Goal: Transaction & Acquisition: Purchase product/service

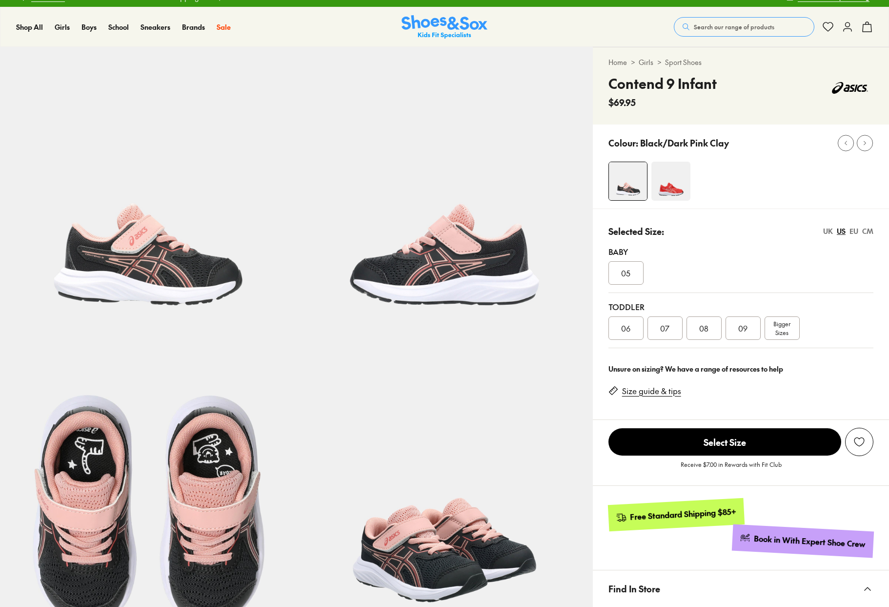
scroll to position [13, 0]
select select "*"
click at [670, 387] on link "Size guide & tips" at bounding box center [651, 391] width 59 height 11
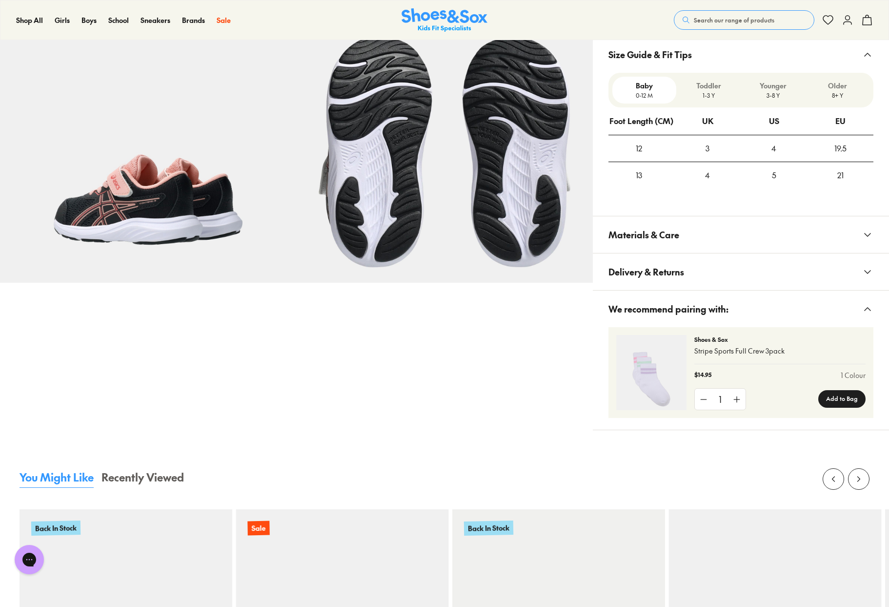
scroll to position [669, 0]
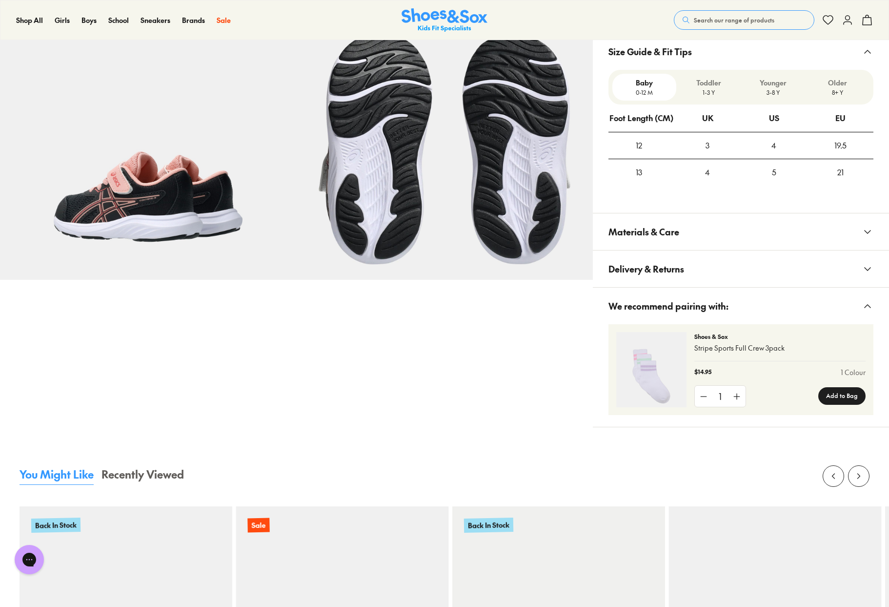
click at [705, 86] on p "Toddler" at bounding box center [708, 83] width 57 height 10
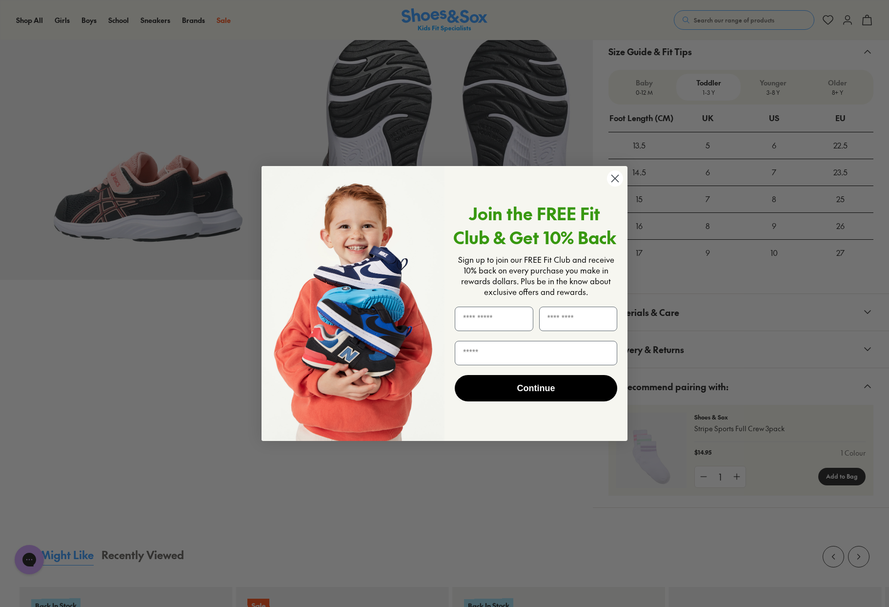
click at [618, 177] on circle "Close dialog" at bounding box center [615, 178] width 16 height 16
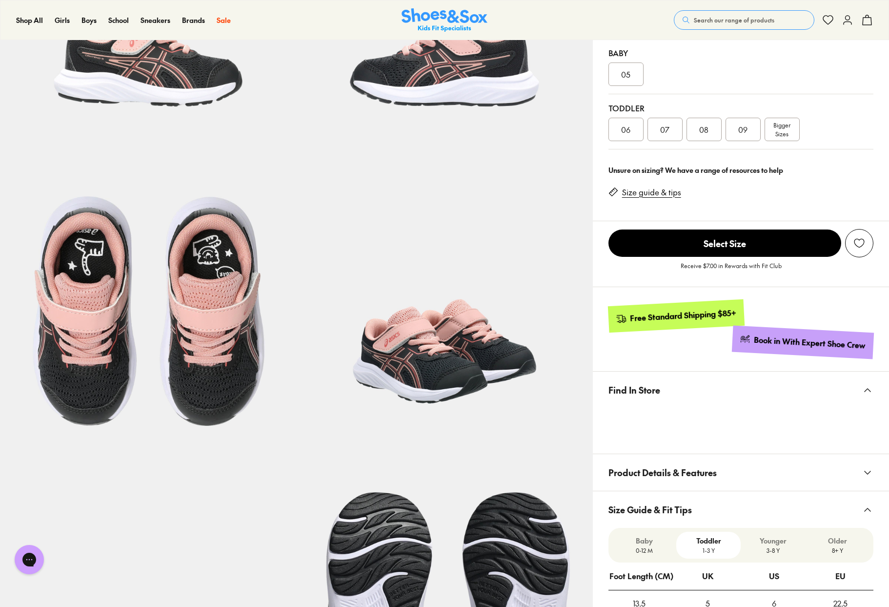
scroll to position [207, 0]
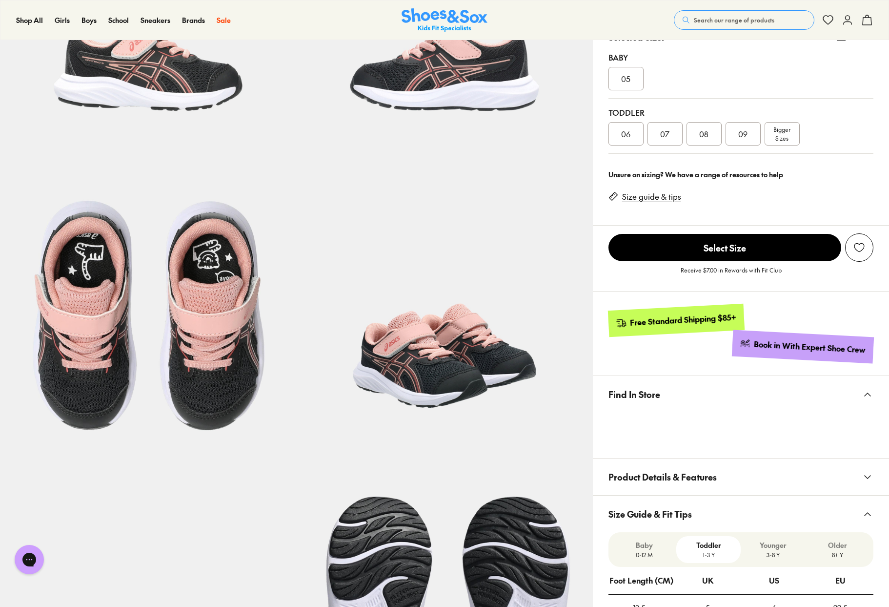
click at [652, 192] on link "Size guide & tips" at bounding box center [651, 196] width 59 height 11
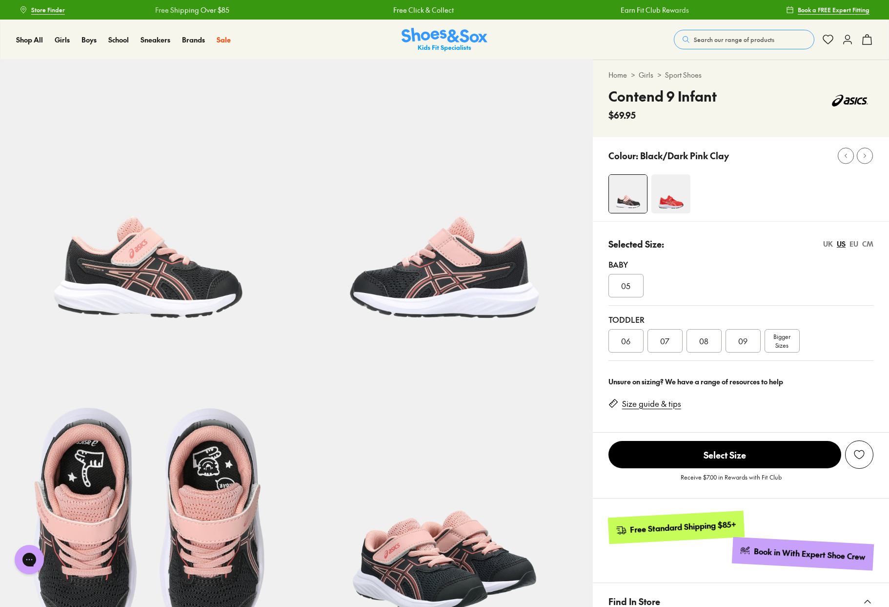
click at [672, 340] on div "07" at bounding box center [665, 340] width 35 height 23
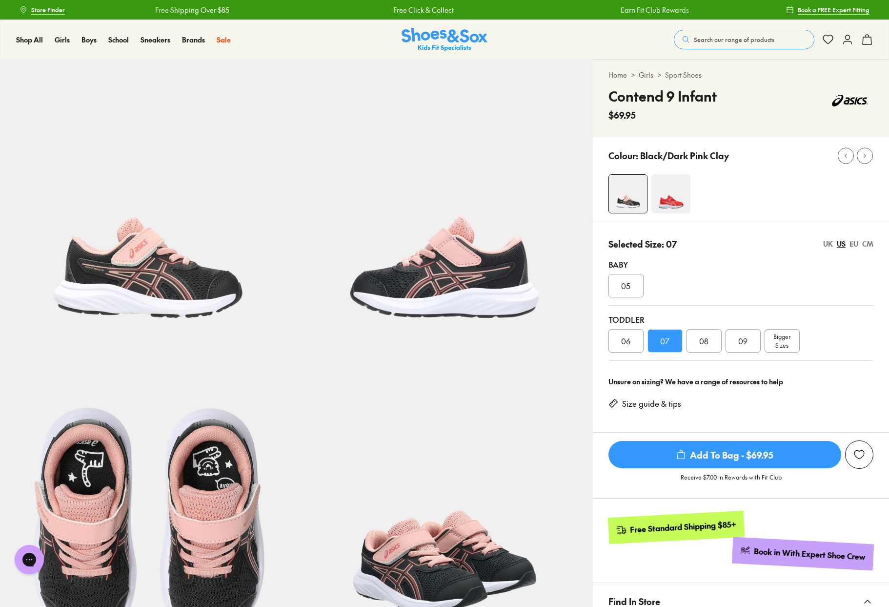
click at [675, 205] on img at bounding box center [671, 193] width 39 height 39
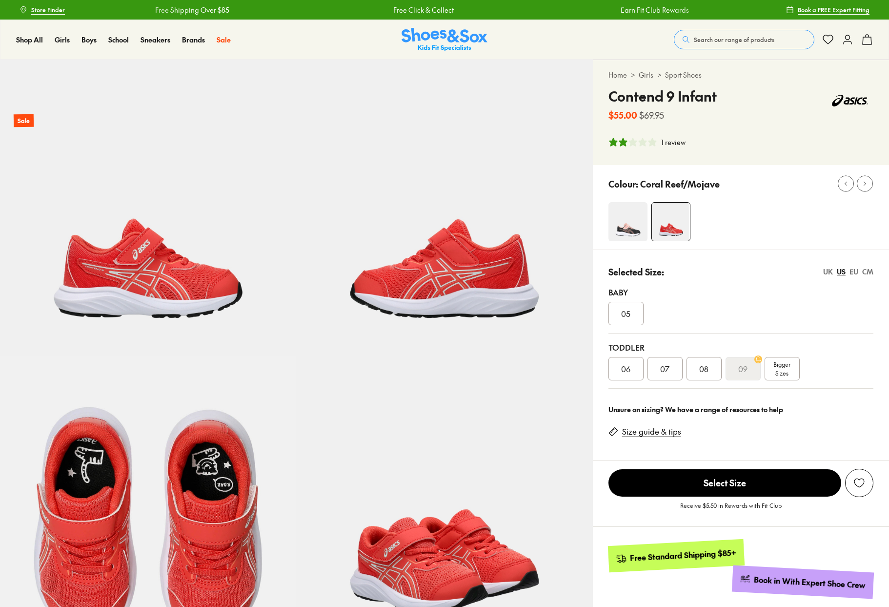
select select "*"
click at [626, 199] on div "Colour: Coral Reef/Mojave" at bounding box center [741, 207] width 296 height 84
click at [627, 217] on img at bounding box center [628, 221] width 39 height 39
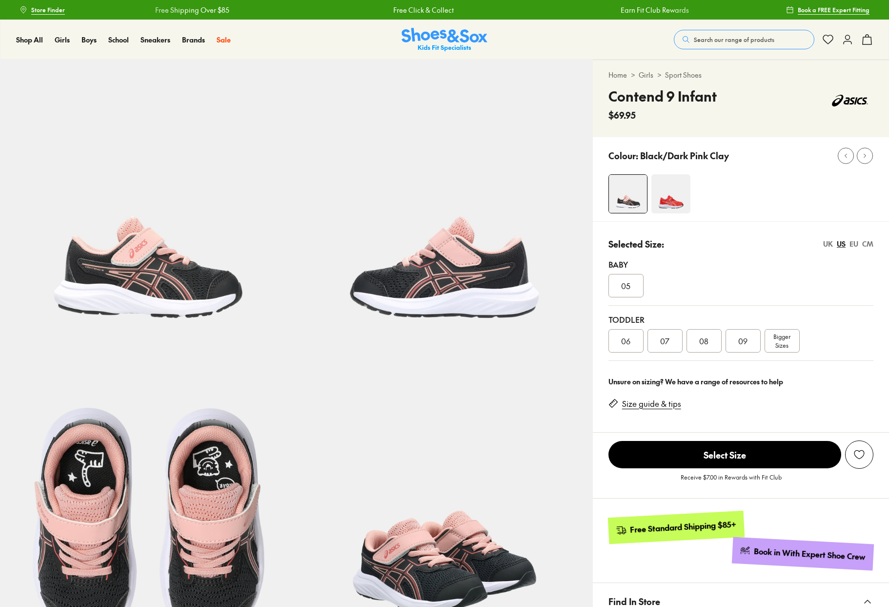
select select "*"
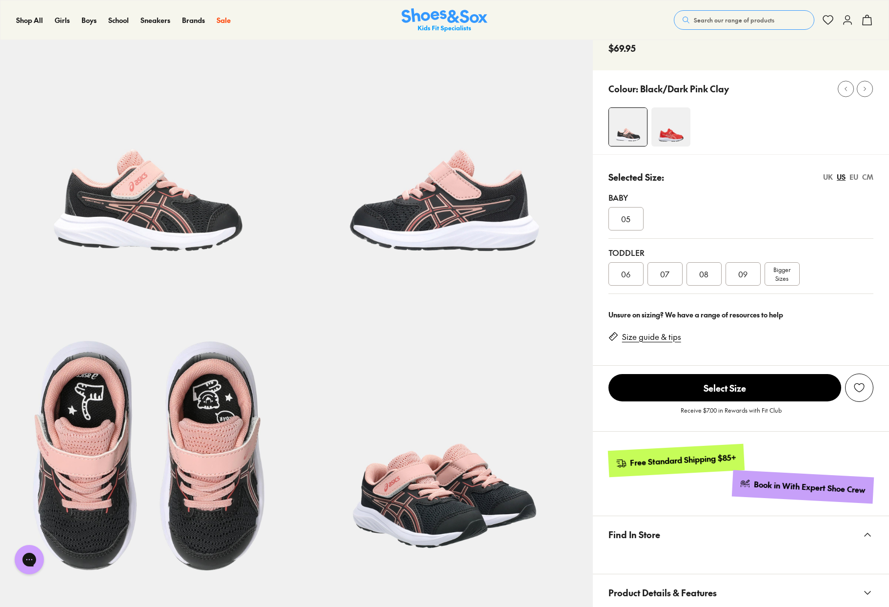
scroll to position [68, 0]
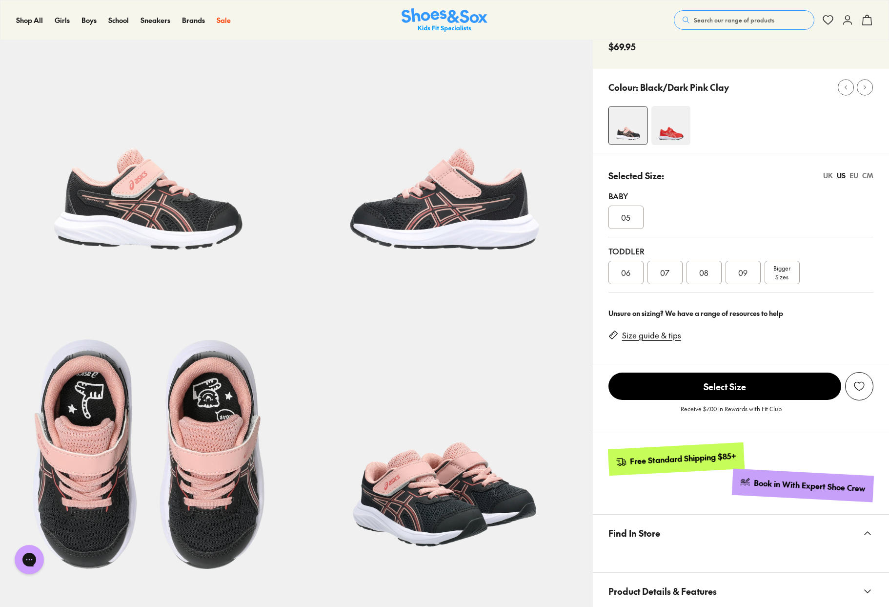
click at [664, 267] on span "07" at bounding box center [664, 272] width 9 height 12
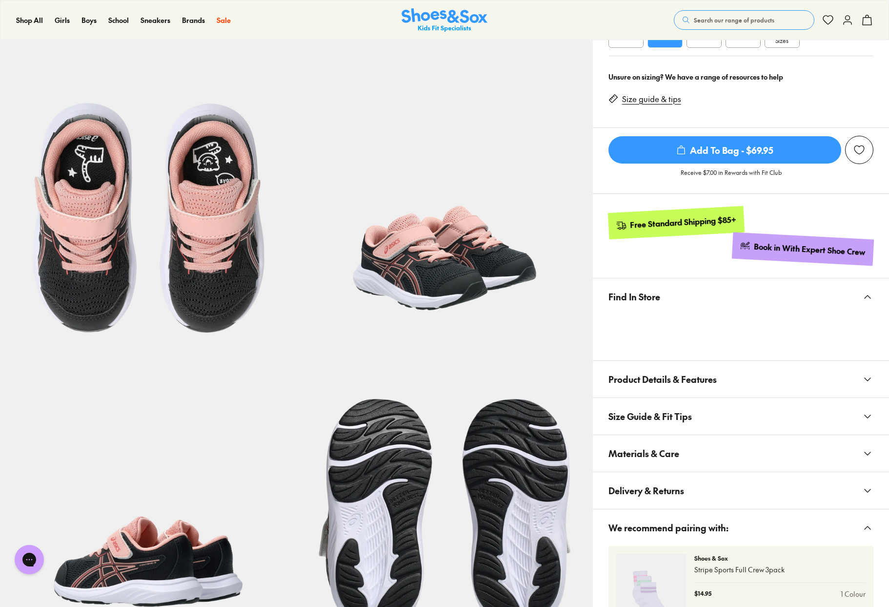
scroll to position [301, 0]
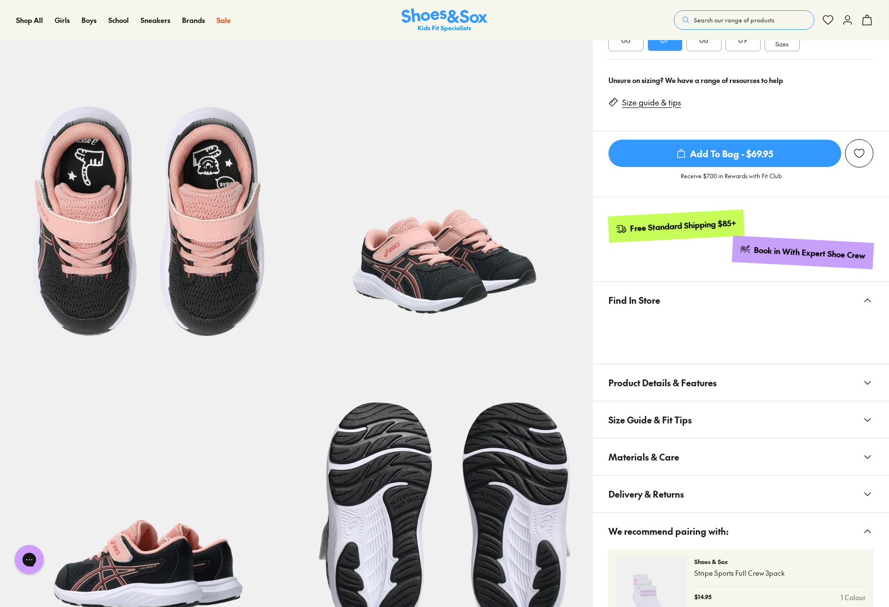
click at [662, 106] on link "Size guide & tips" at bounding box center [651, 102] width 59 height 11
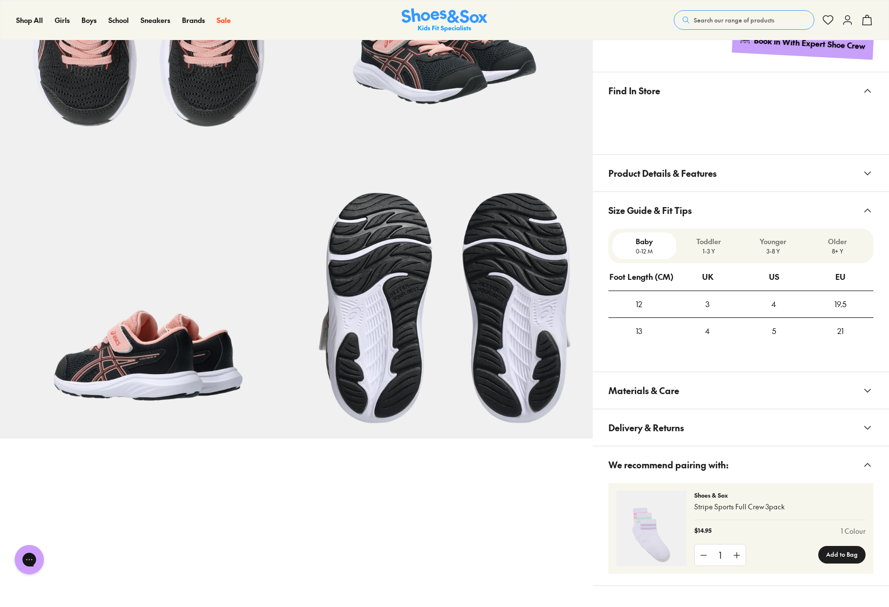
scroll to position [510, 0]
click at [720, 245] on p "Toddler" at bounding box center [708, 242] width 57 height 10
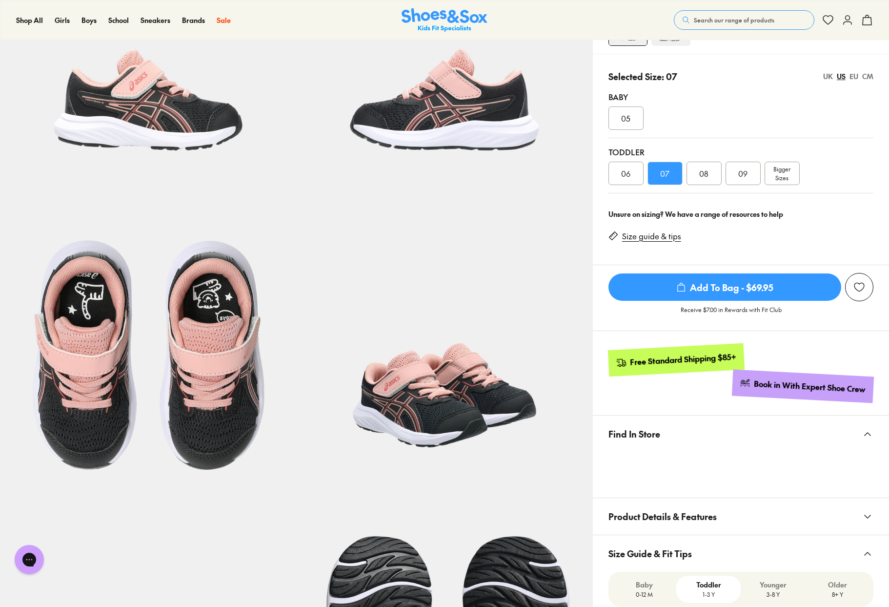
scroll to position [0, 0]
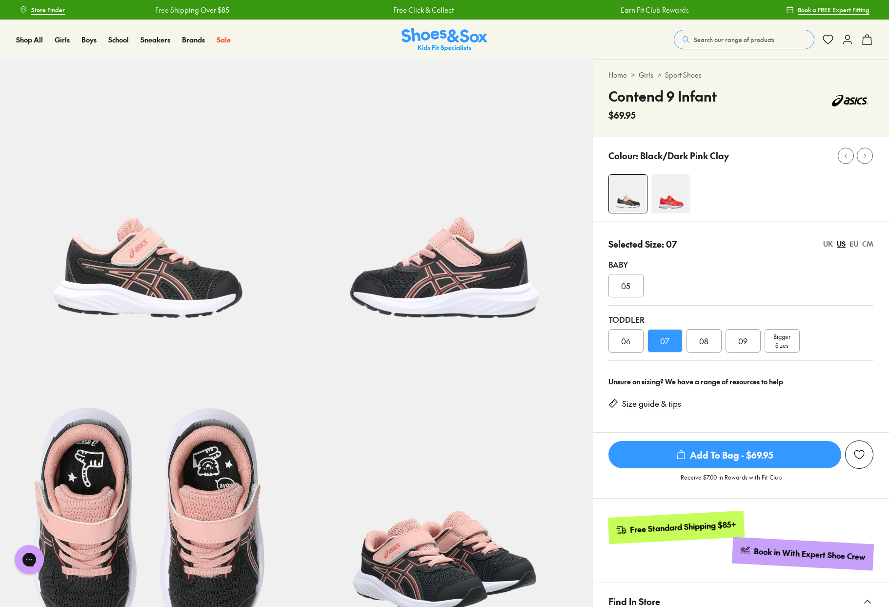
click at [767, 450] on span "Add To Bag - $69.95" at bounding box center [725, 454] width 233 height 27
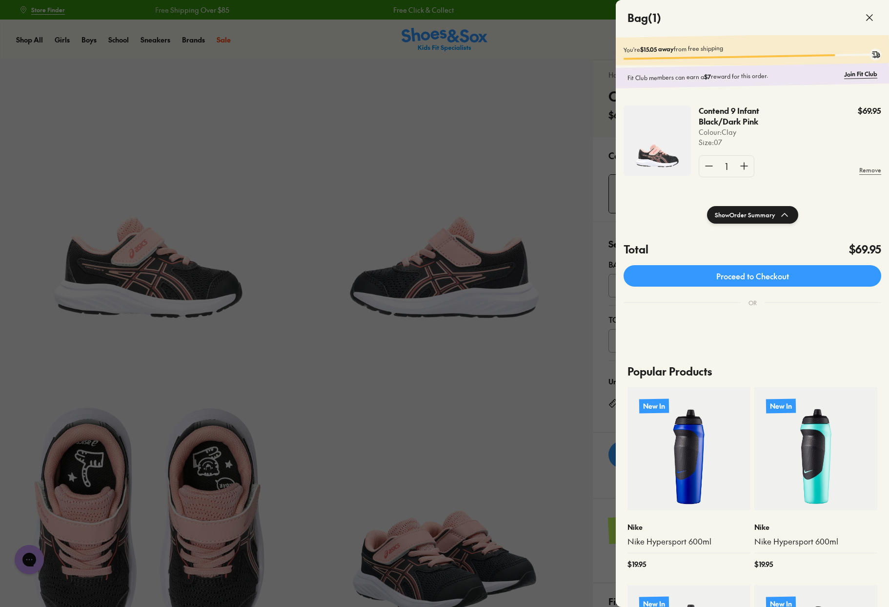
click at [583, 90] on div at bounding box center [444, 303] width 889 height 607
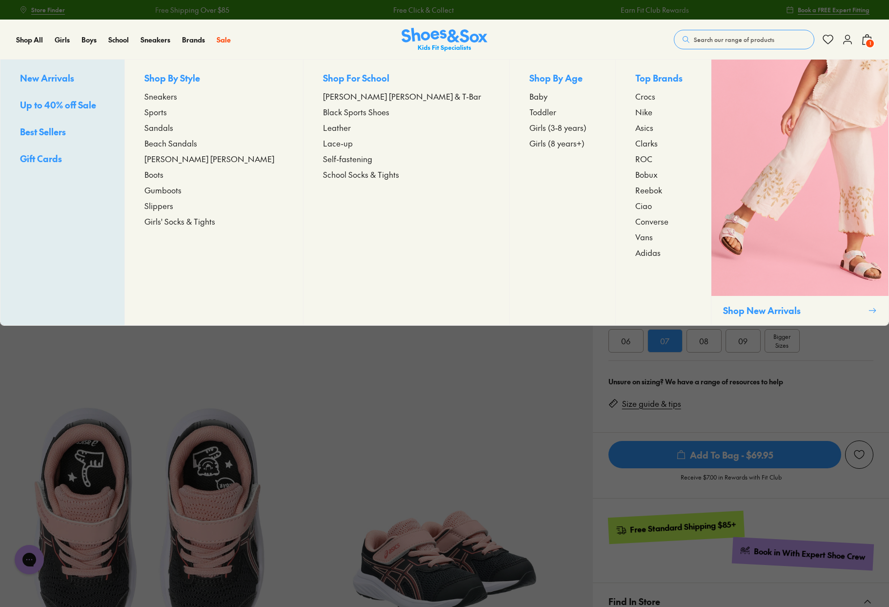
click at [61, 107] on span "Up to 40% off Sale" at bounding box center [58, 105] width 76 height 12
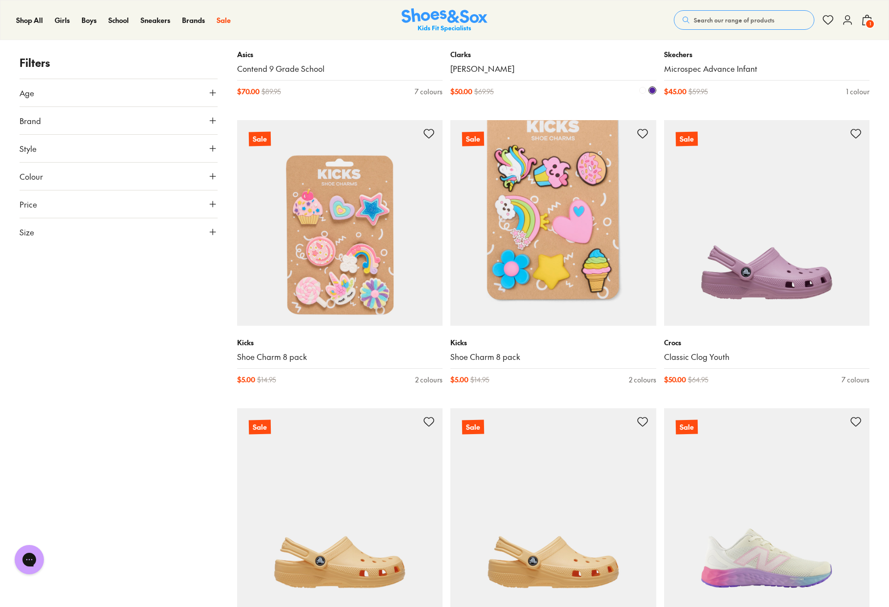
scroll to position [653, 0]
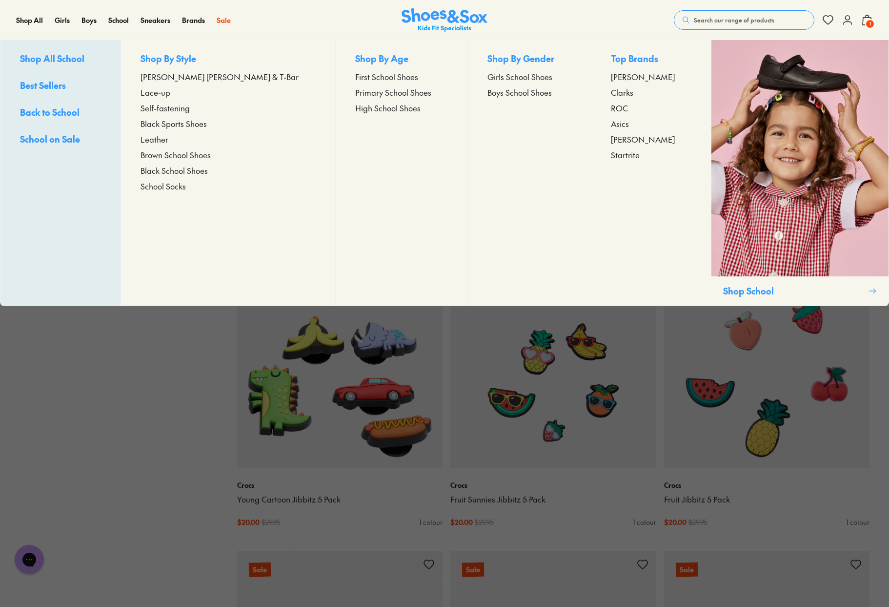
scroll to position [3106, 0]
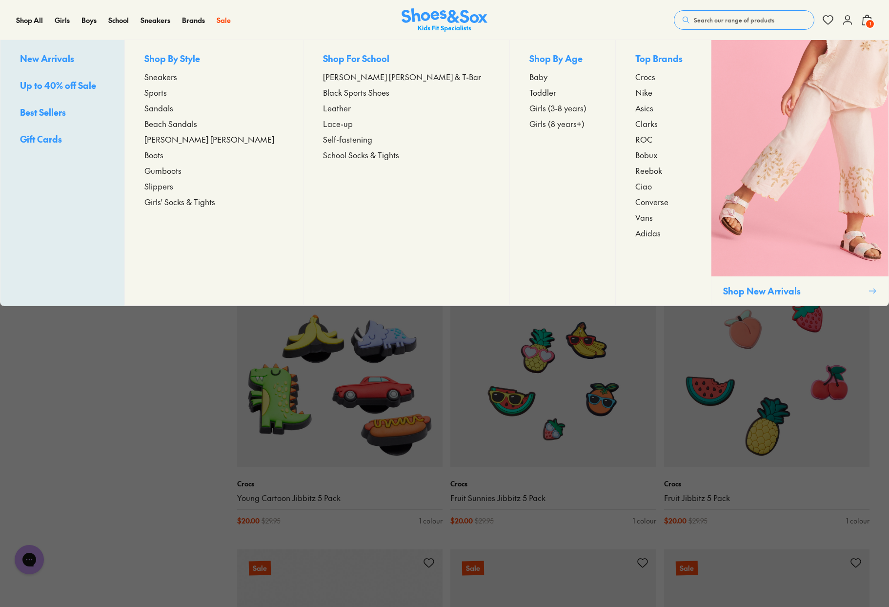
click at [177, 75] on span "Sneakers" at bounding box center [160, 77] width 33 height 12
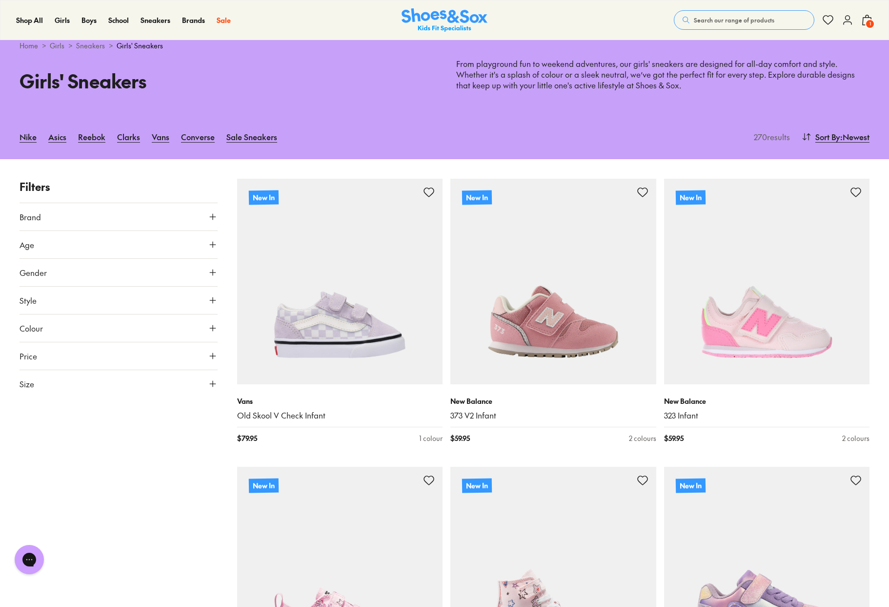
scroll to position [25, 0]
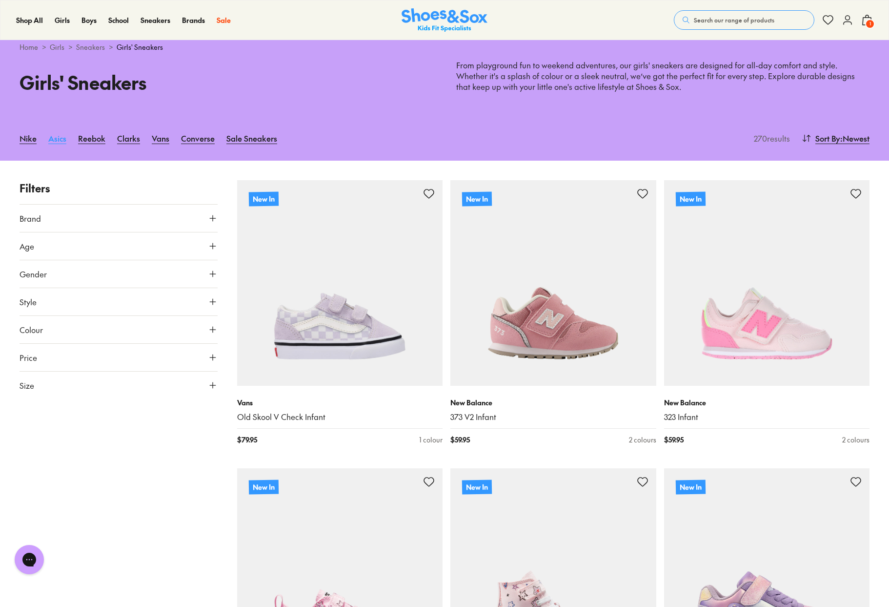
click at [56, 141] on link "Asics" at bounding box center [57, 137] width 18 height 21
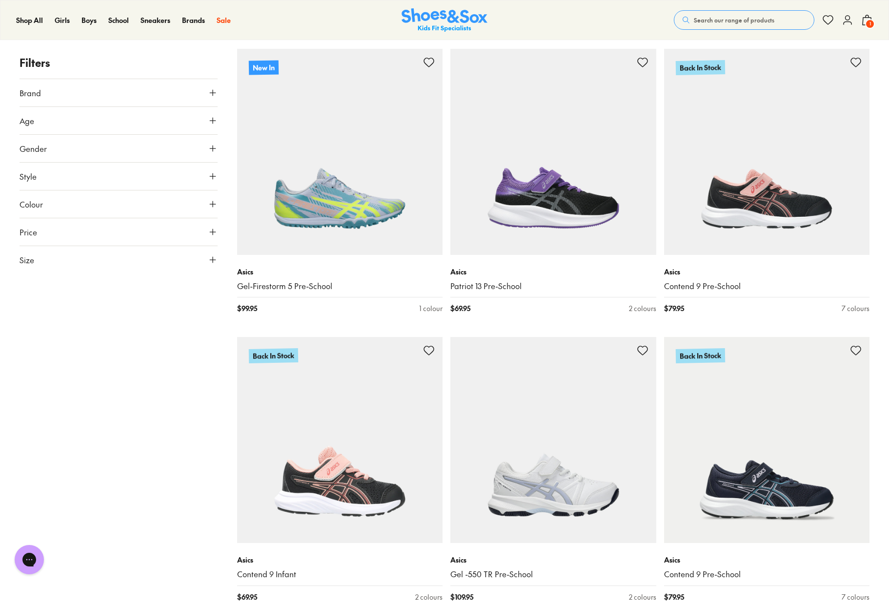
click at [71, 255] on button "Size" at bounding box center [119, 259] width 198 height 27
click at [107, 287] on button "US" at bounding box center [118, 288] width 39 height 18
click at [109, 372] on button "07" at bounding box center [105, 373] width 31 height 23
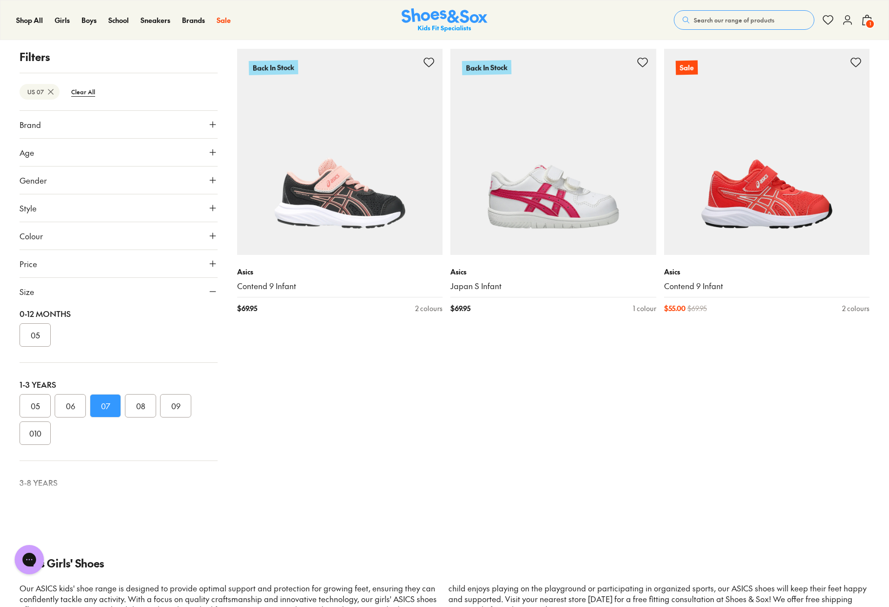
click at [66, 403] on button "06" at bounding box center [70, 405] width 31 height 23
click at [107, 412] on button "07" at bounding box center [105, 405] width 31 height 23
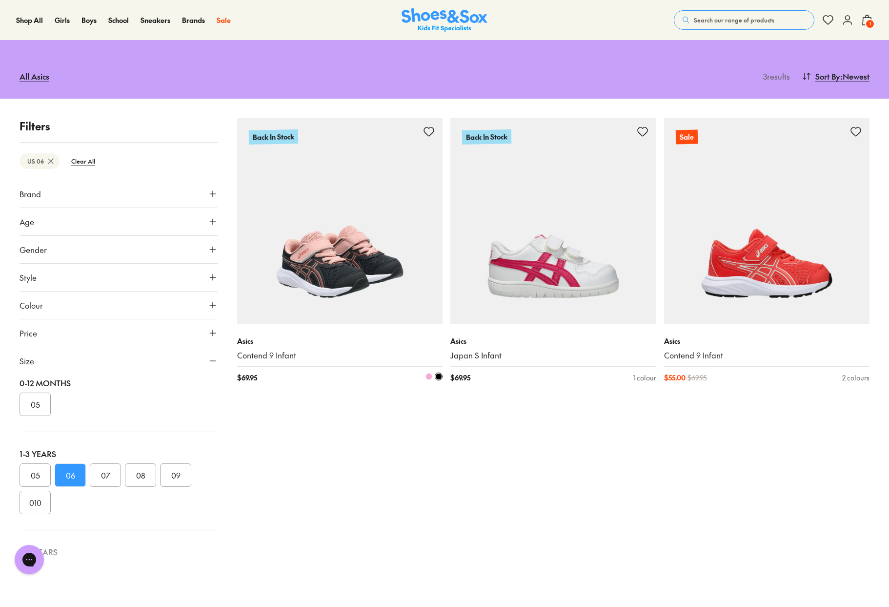
scroll to position [78, 0]
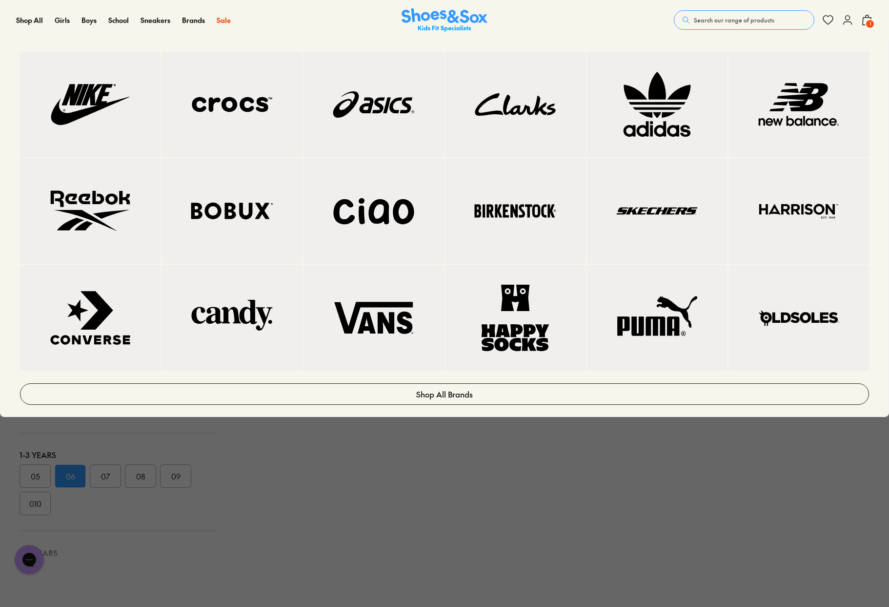
click at [235, 107] on img at bounding box center [232, 104] width 102 height 66
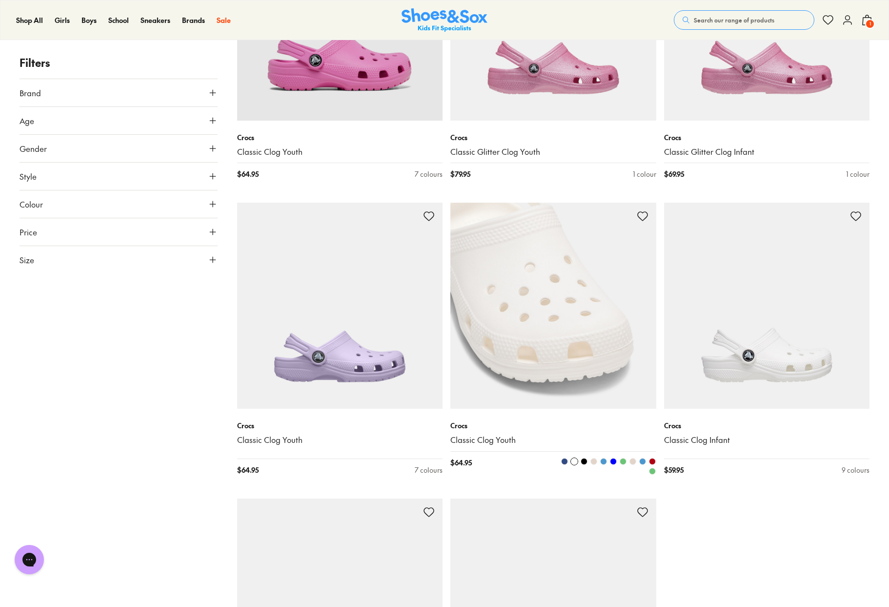
scroll to position [2610, 0]
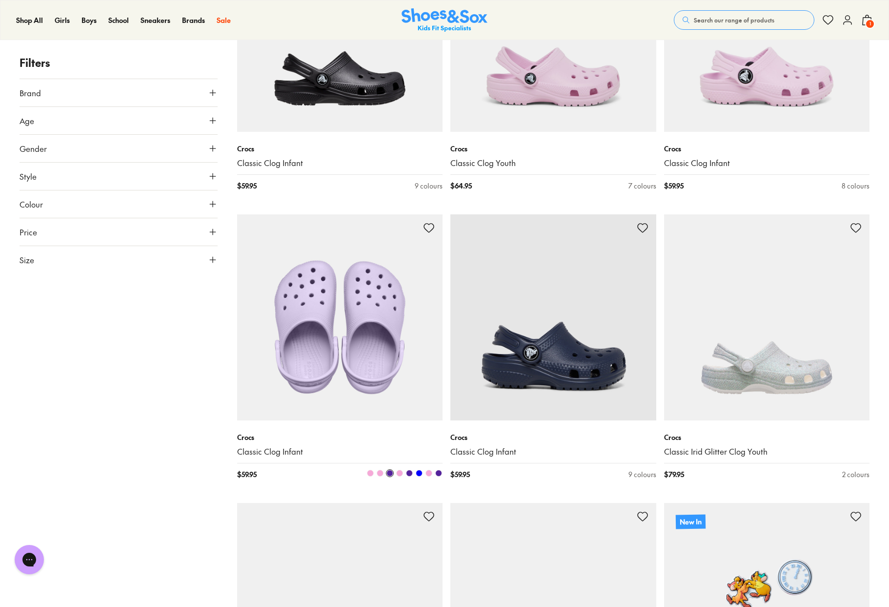
scroll to position [3172, 0]
click at [337, 335] on img at bounding box center [340, 317] width 206 height 206
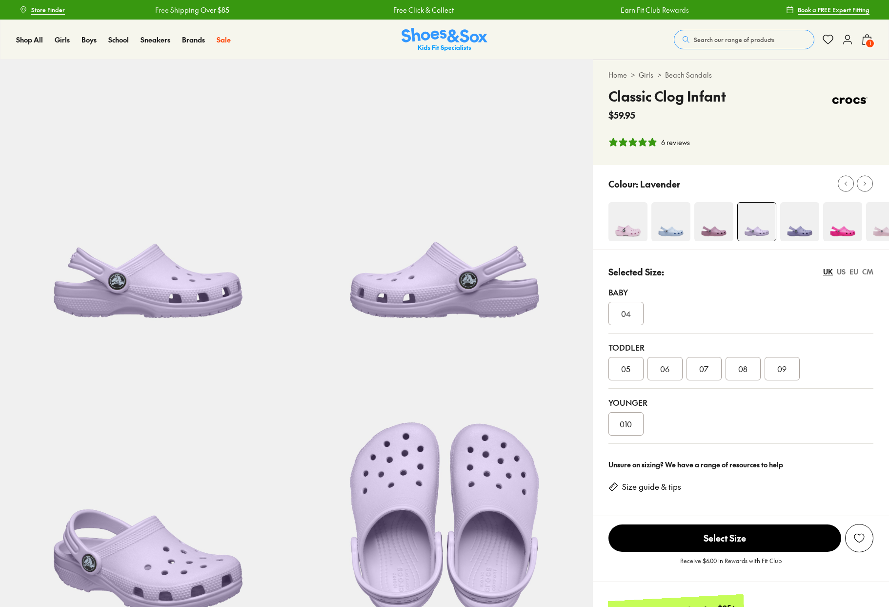
select select "*"
click at [804, 225] on img at bounding box center [799, 221] width 39 height 39
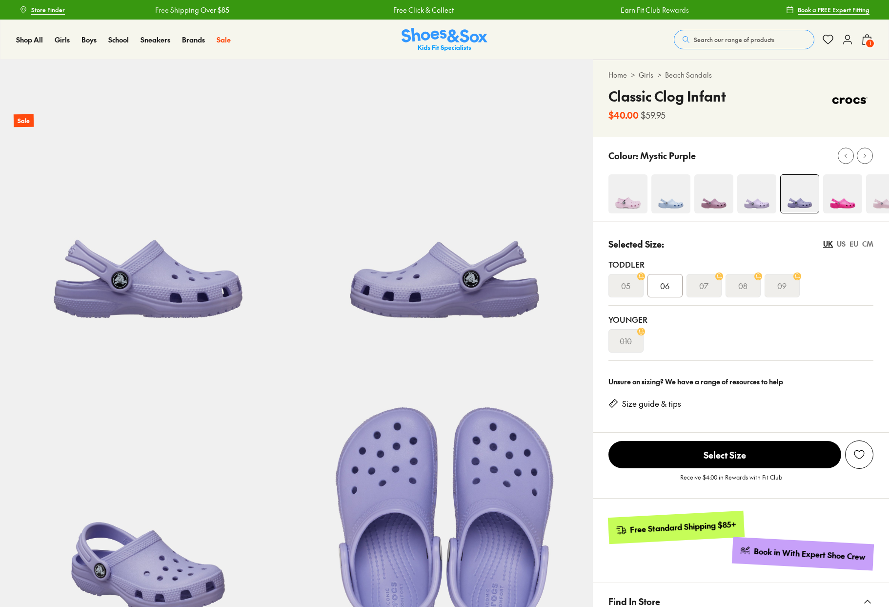
select select "*"
click at [754, 193] on img at bounding box center [756, 193] width 39 height 39
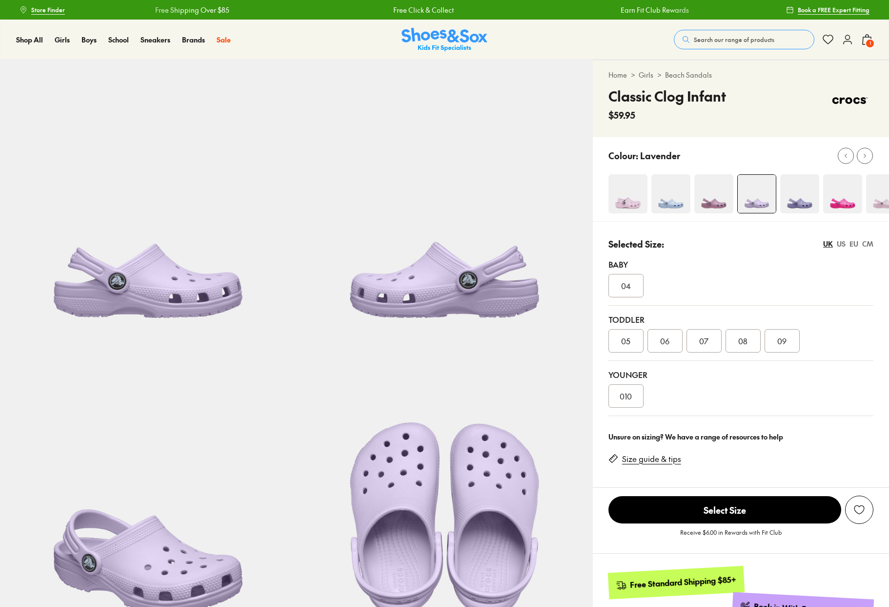
select select "*"
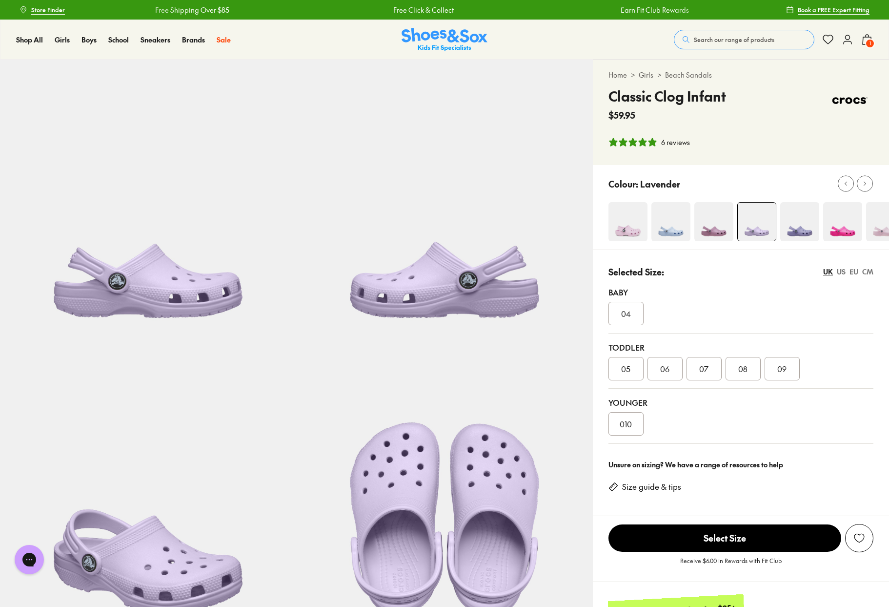
click at [800, 221] on img at bounding box center [799, 221] width 39 height 39
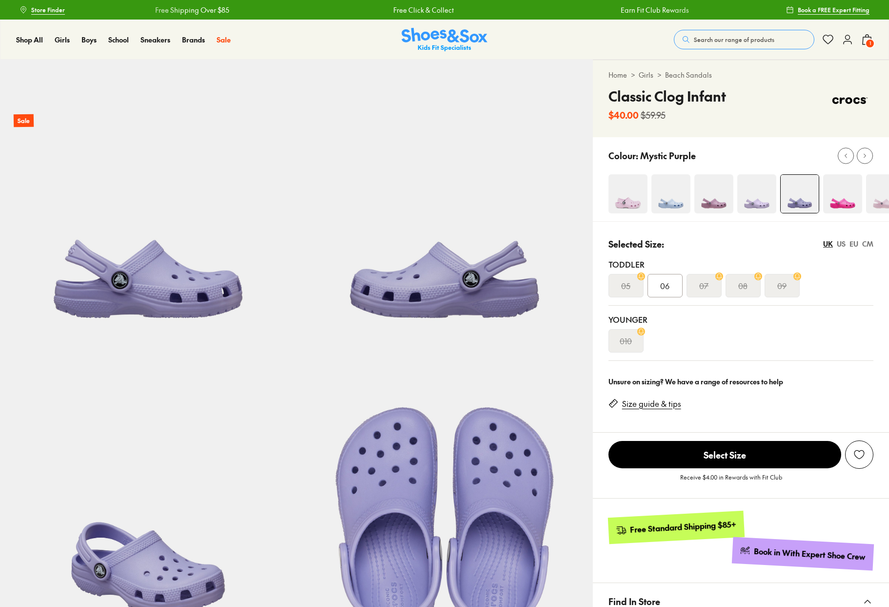
select select "*"
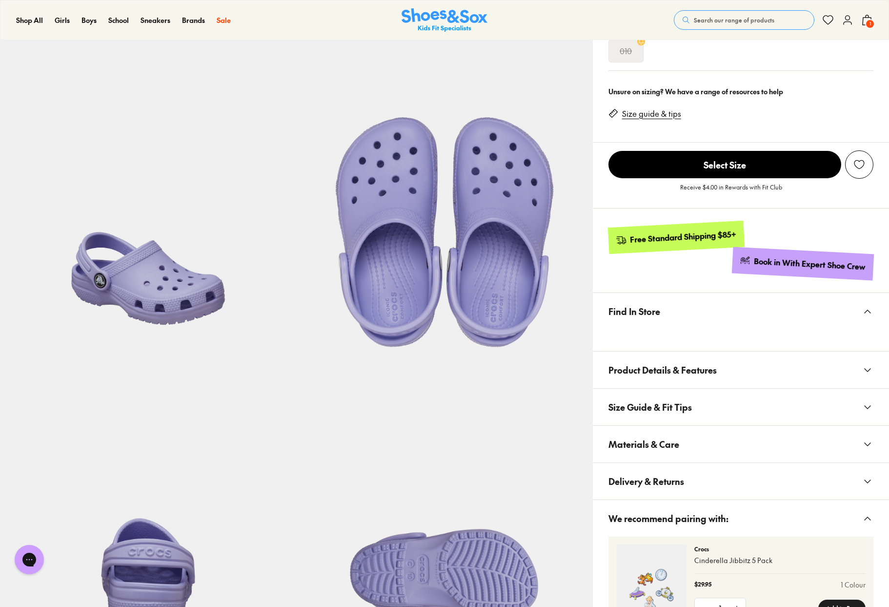
click at [667, 115] on link "Size guide & tips" at bounding box center [651, 113] width 59 height 11
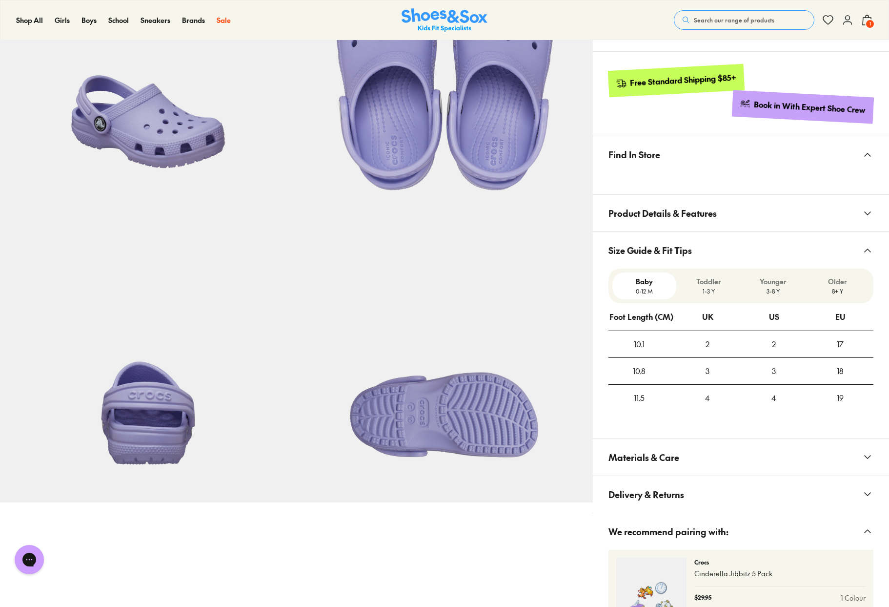
scroll to position [445, 0]
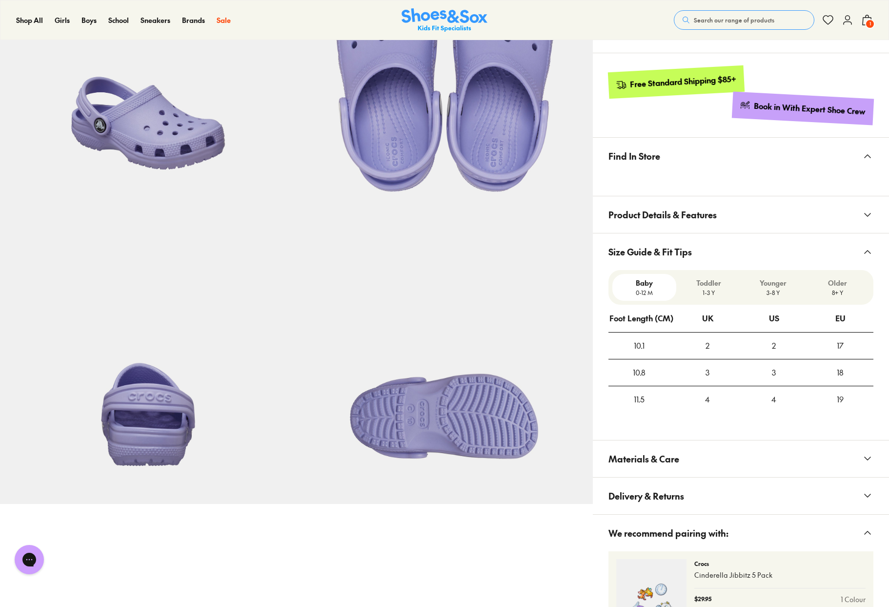
click at [717, 277] on div "Toddler 1-3 Y" at bounding box center [708, 287] width 64 height 27
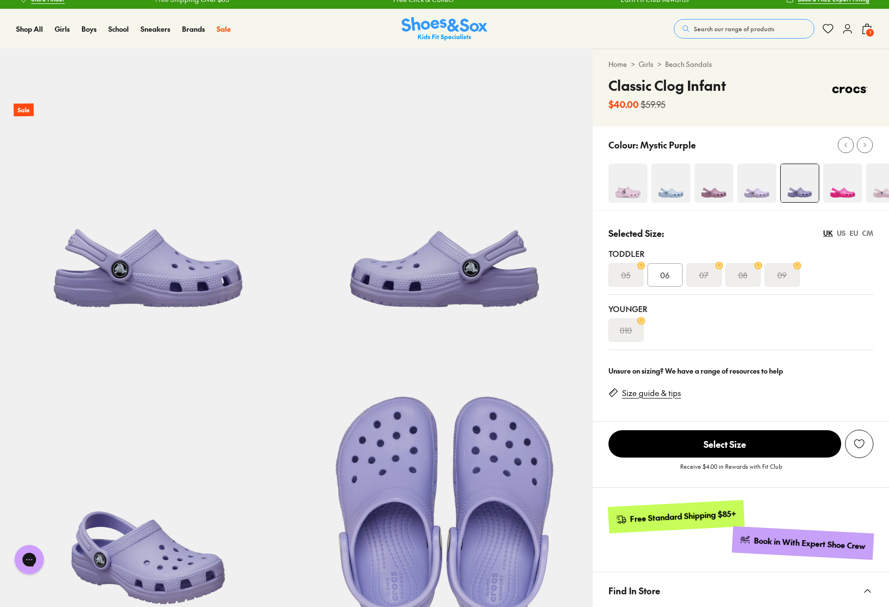
scroll to position [0, 0]
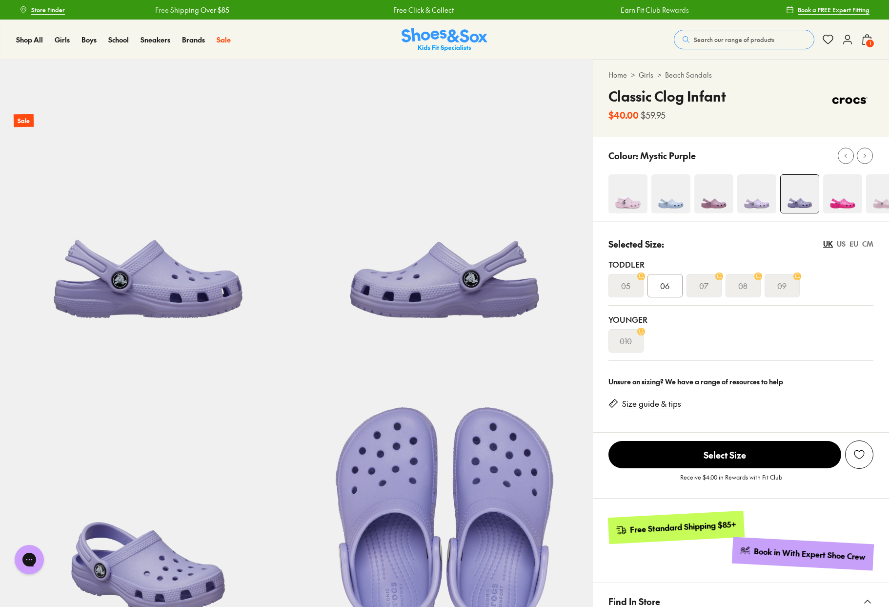
click at [750, 195] on img at bounding box center [756, 193] width 39 height 39
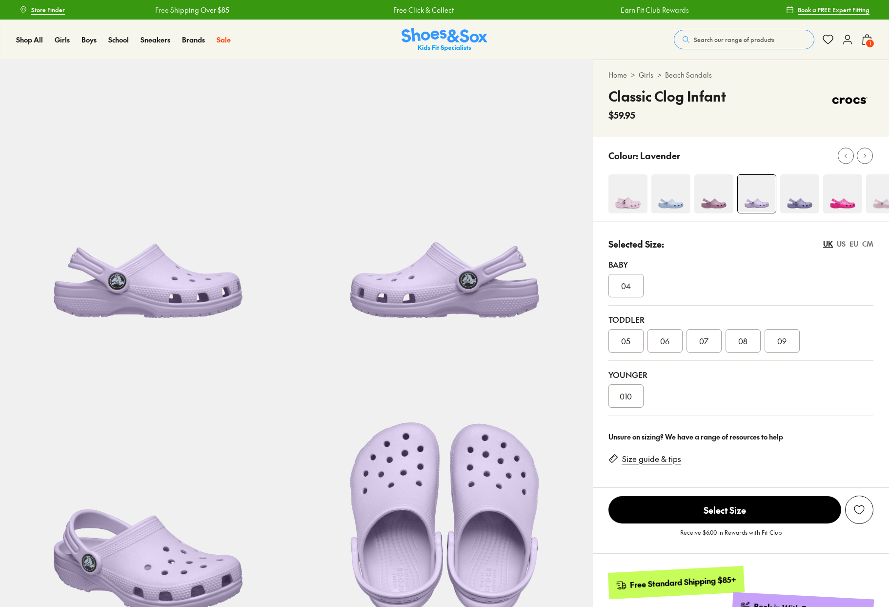
select select "*"
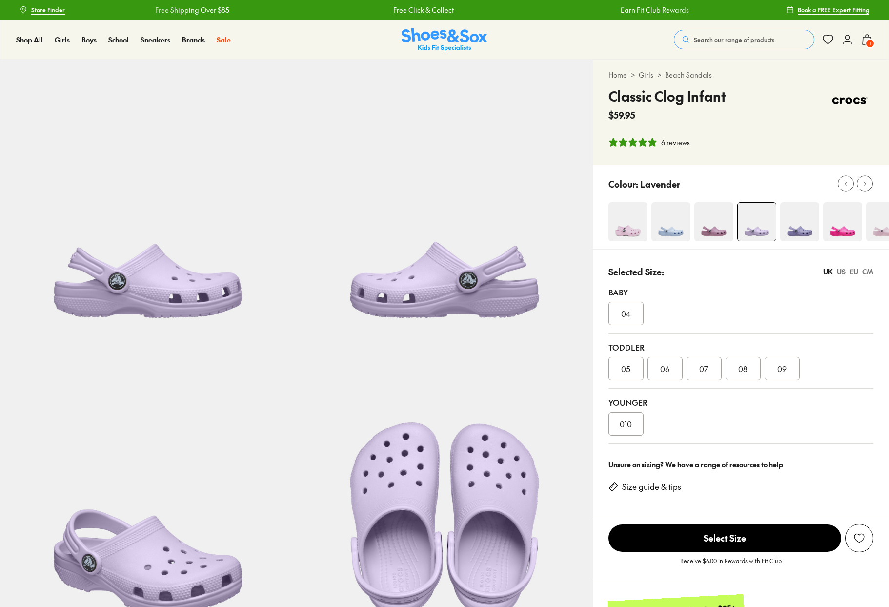
click at [700, 366] on span "07" at bounding box center [703, 369] width 9 height 12
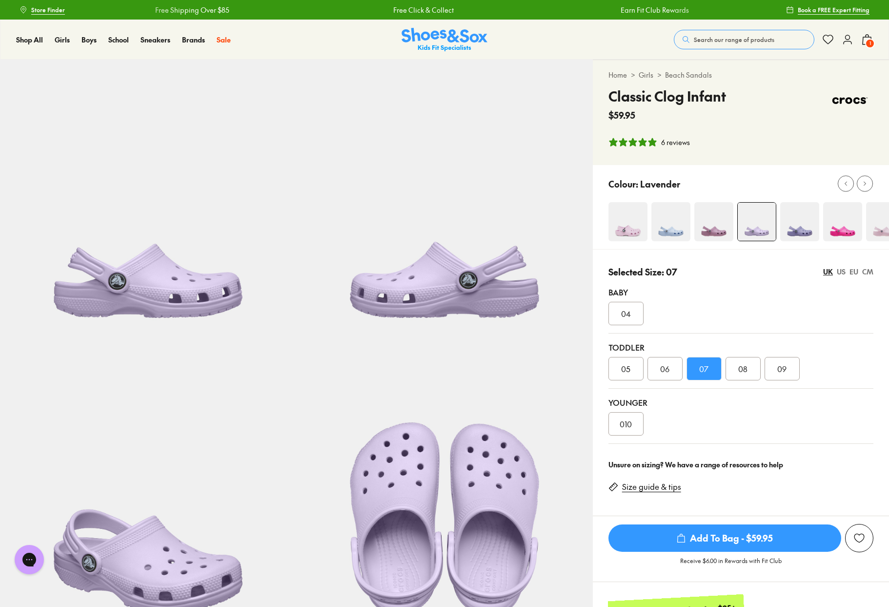
click at [795, 224] on img at bounding box center [799, 221] width 39 height 39
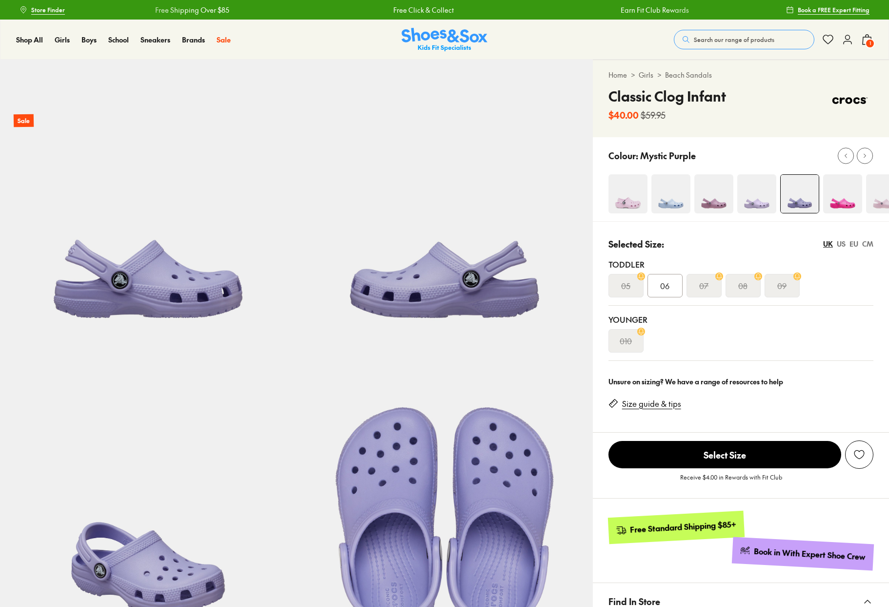
select select "*"
